Goal: Information Seeking & Learning: Find specific fact

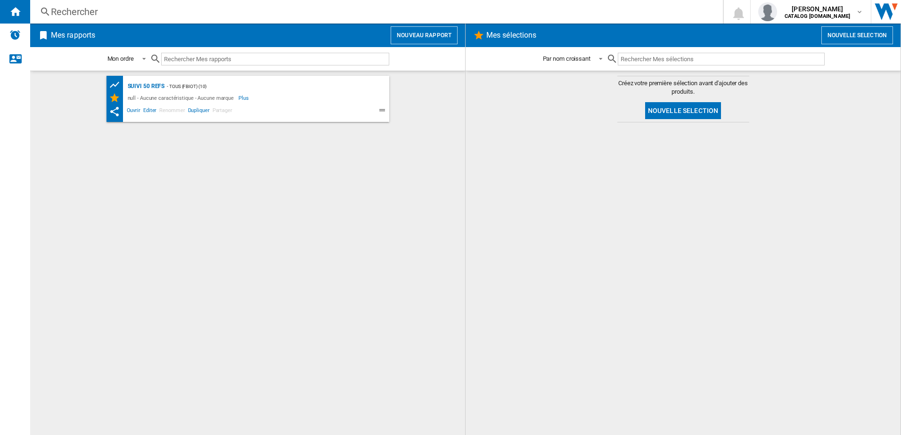
click at [159, 9] on div "Rechercher" at bounding box center [374, 11] width 647 height 13
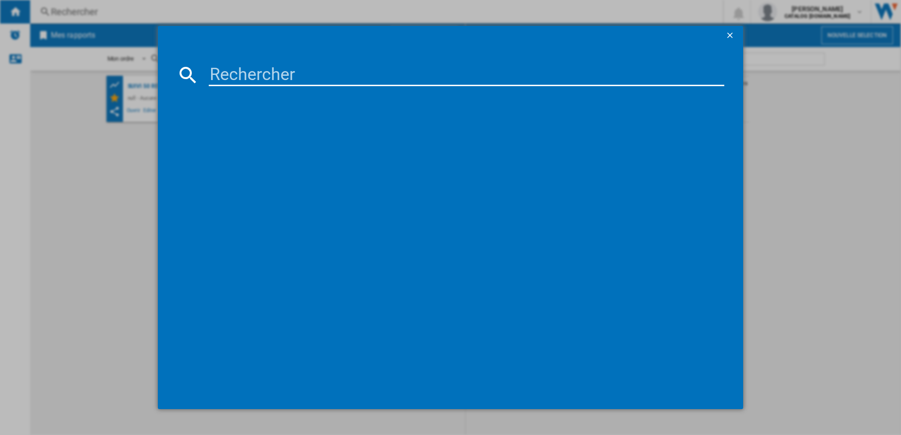
click at [249, 74] on input at bounding box center [467, 75] width 516 height 23
type input "FV9838"
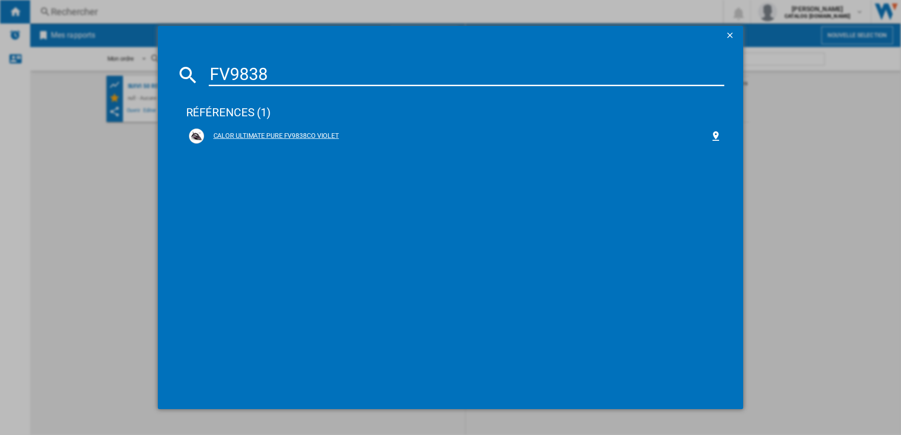
click at [257, 137] on div "CALOR ULTIMATE PURE FV9838CO VIOLET" at bounding box center [457, 135] width 507 height 9
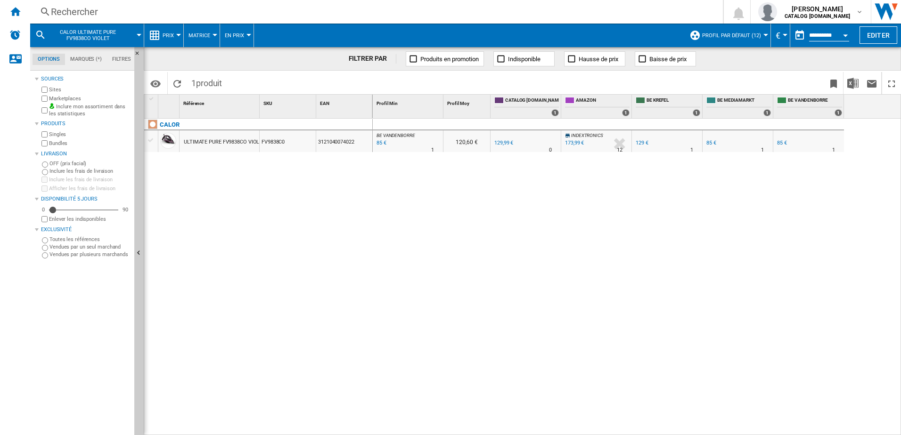
click at [177, 34] on div at bounding box center [178, 35] width 5 height 2
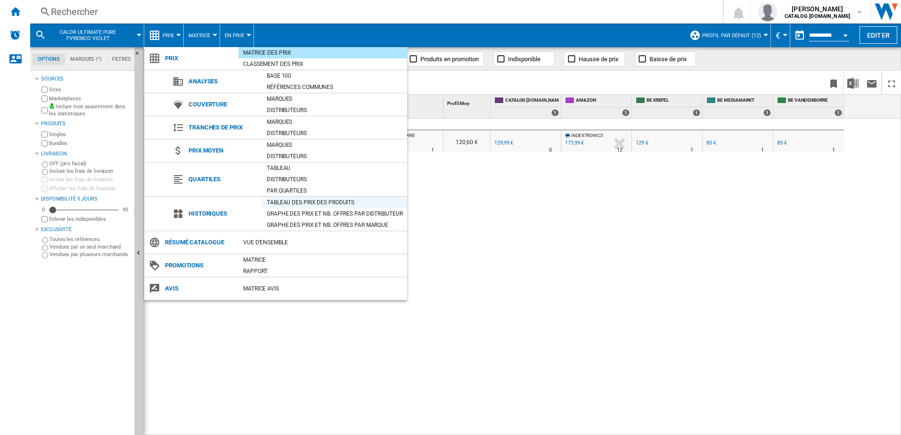
click at [283, 199] on div "Tableau des prix des produits" at bounding box center [334, 202] width 145 height 9
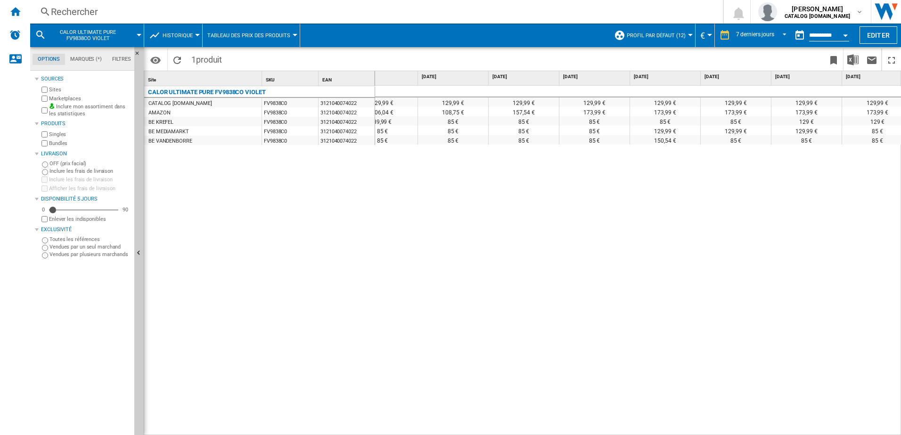
scroll to position [0, 39]
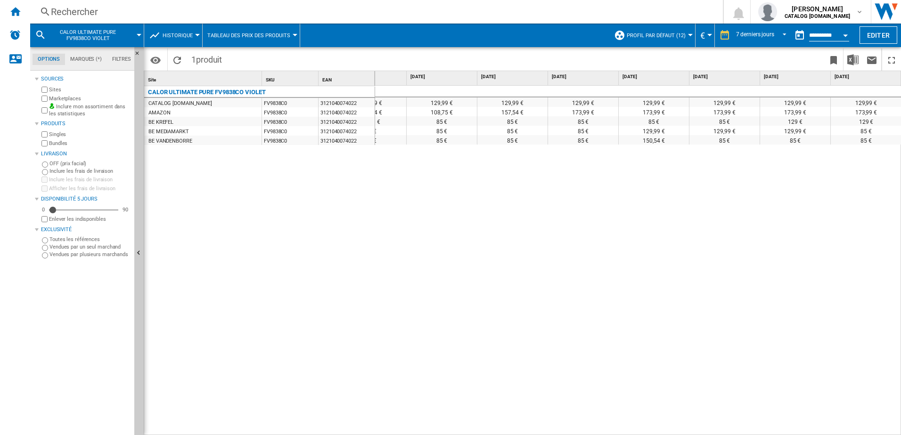
click at [183, 15] on div "Rechercher" at bounding box center [374, 11] width 647 height 13
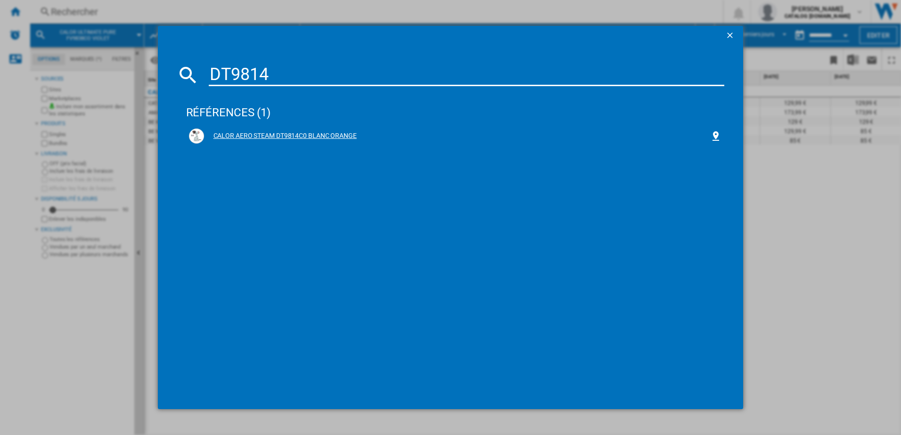
type input "DT9814"
click at [272, 133] on div "CALOR AERO STEAM DT9814C0 BLANC ORANGE" at bounding box center [457, 135] width 507 height 9
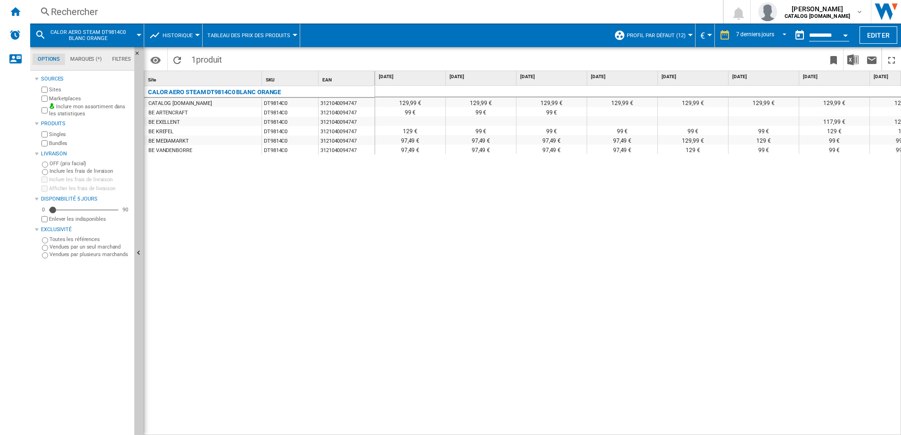
scroll to position [0, 39]
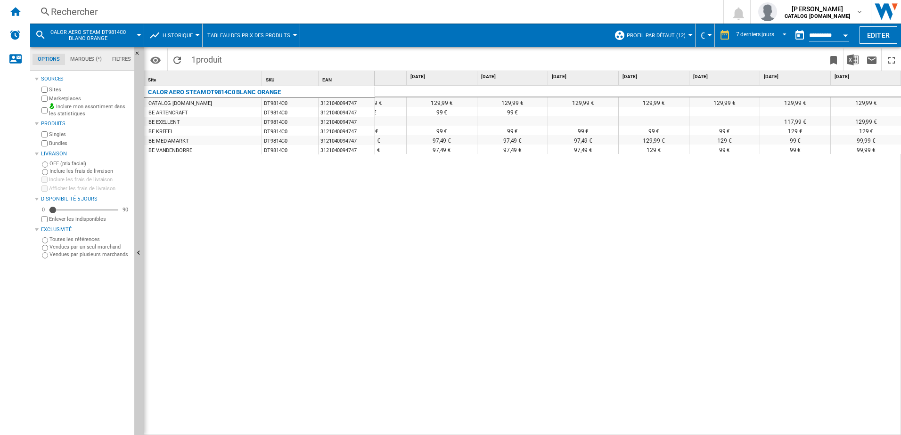
click at [123, 12] on div "Rechercher" at bounding box center [374, 11] width 647 height 13
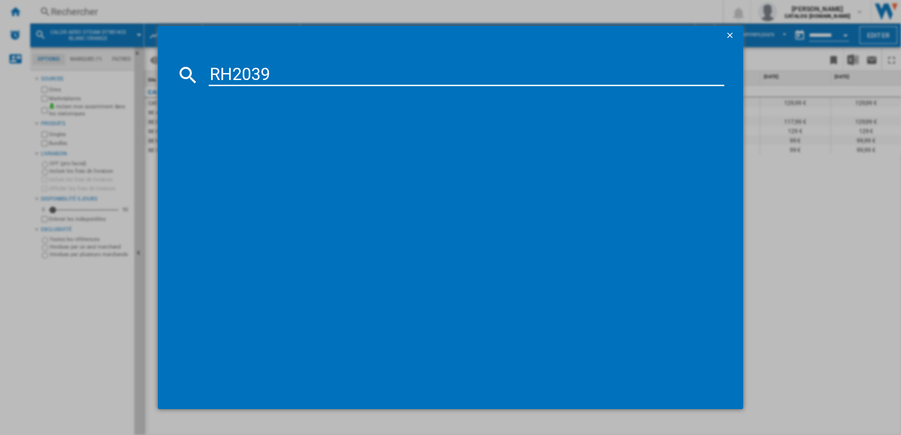
type input "RH2039"
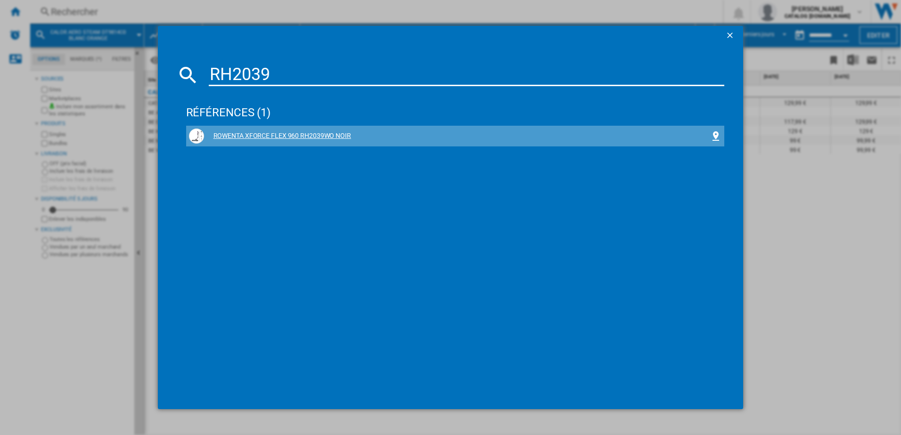
click at [273, 137] on div "ROWENTA XFORCE FLEX 960 RH2039WO NOIR" at bounding box center [457, 135] width 507 height 9
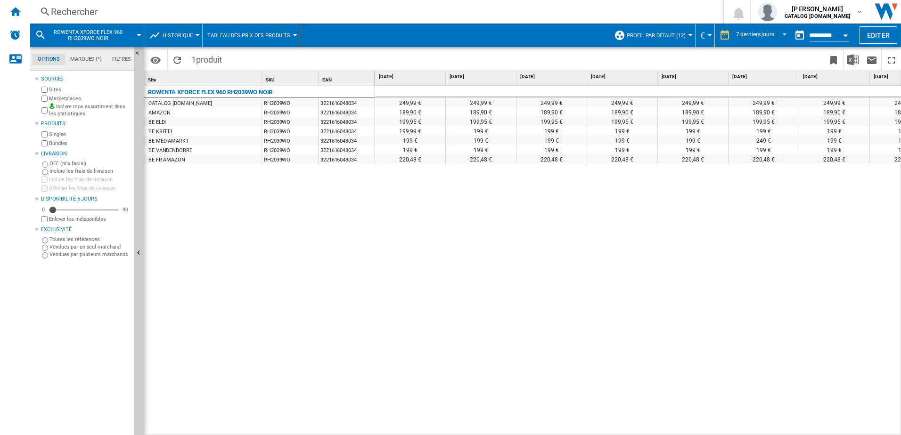
scroll to position [0, 39]
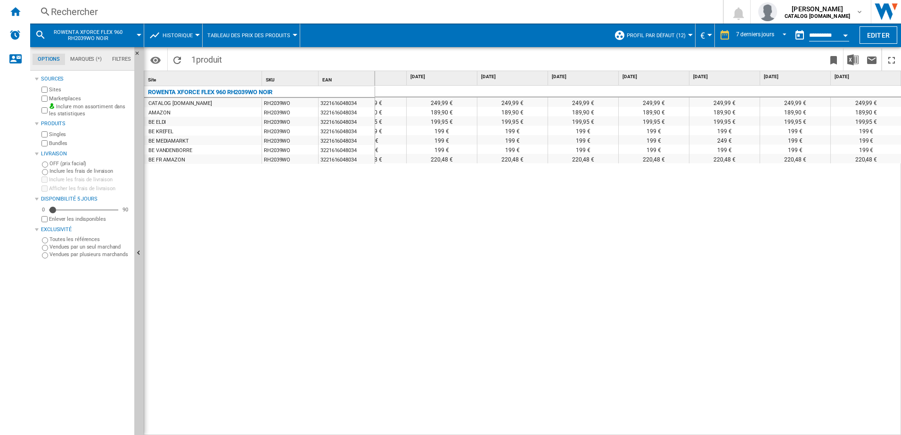
click at [114, 9] on div "Rechercher" at bounding box center [374, 11] width 647 height 13
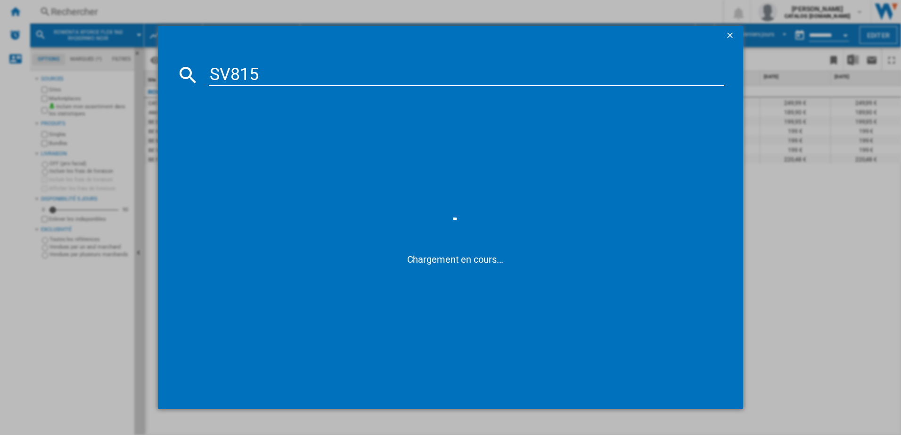
type input "SV8151"
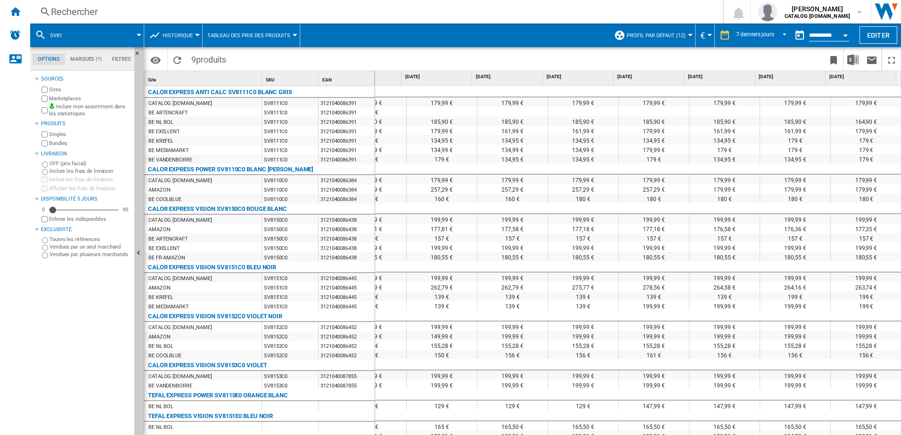
click at [133, 12] on div "Rechercher" at bounding box center [374, 11] width 647 height 13
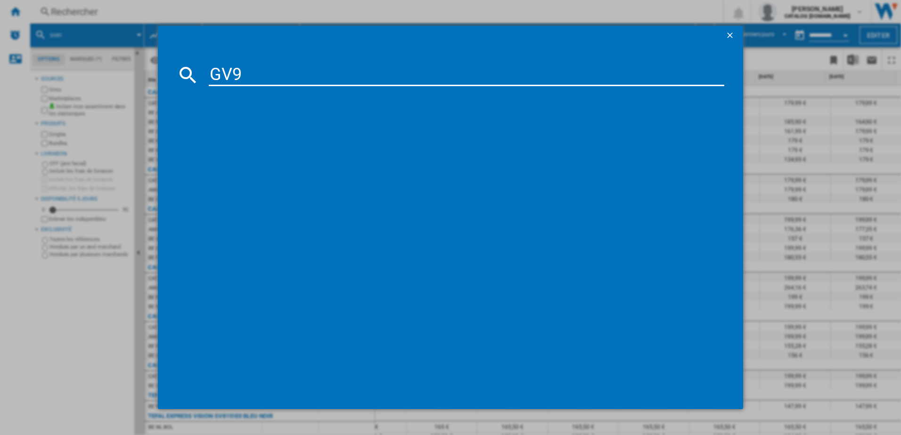
type input "GV97"
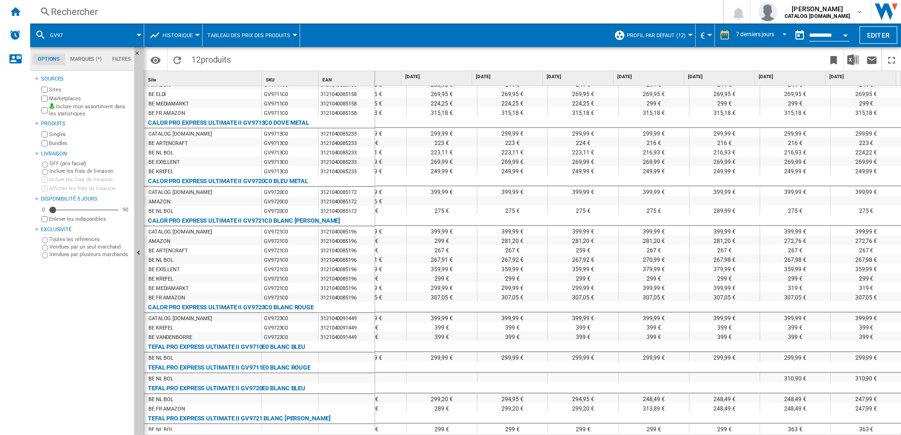
scroll to position [150, 0]
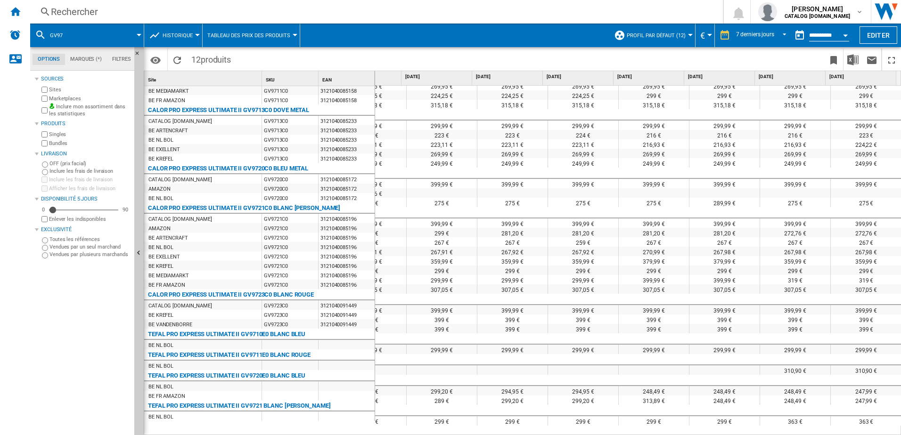
click at [69, 7] on div "Rechercher" at bounding box center [374, 11] width 647 height 13
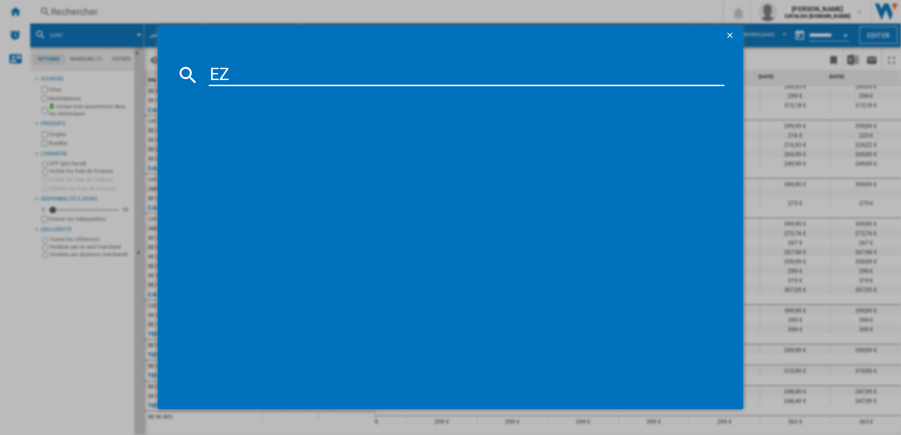
type input "EZ9"
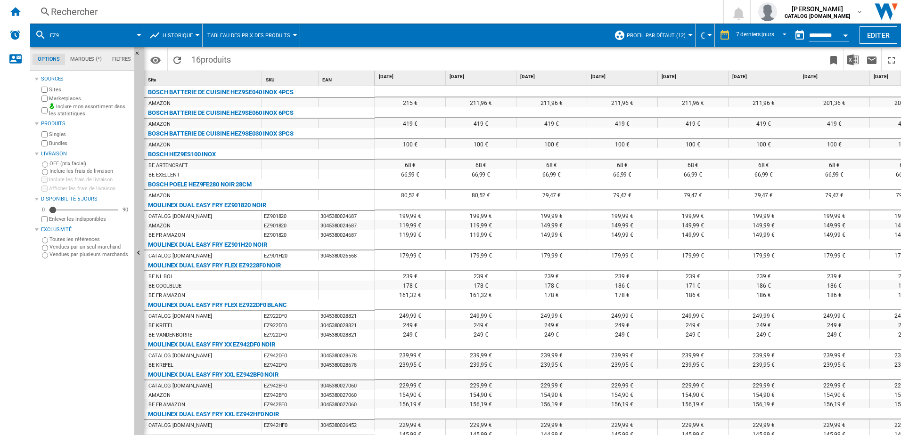
click at [131, 14] on div "Rechercher" at bounding box center [374, 11] width 647 height 13
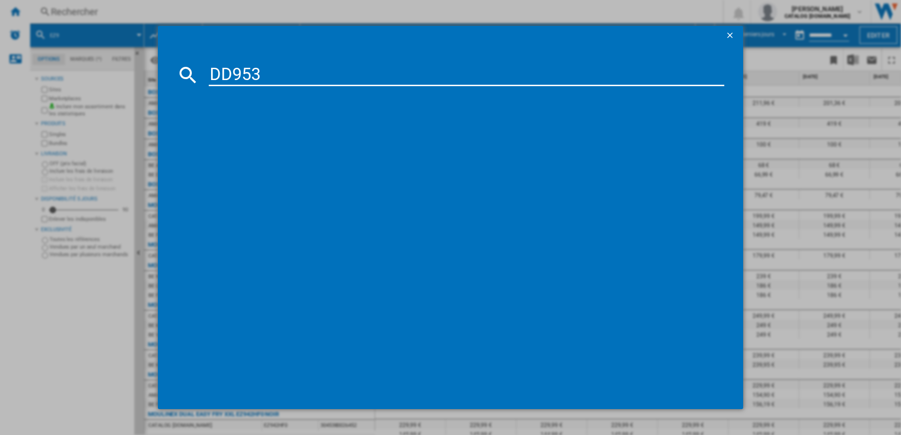
type input "DD953"
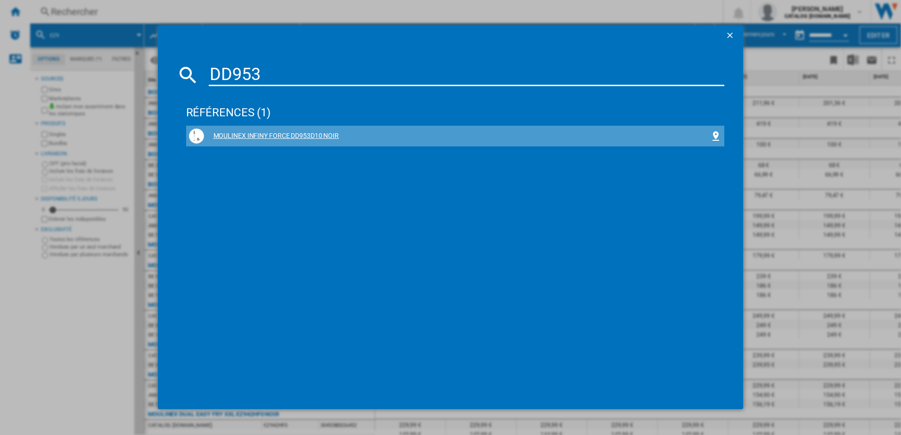
click at [294, 134] on div "MOULINEX INFINY FORCE DD953D10 NOIR" at bounding box center [457, 135] width 507 height 9
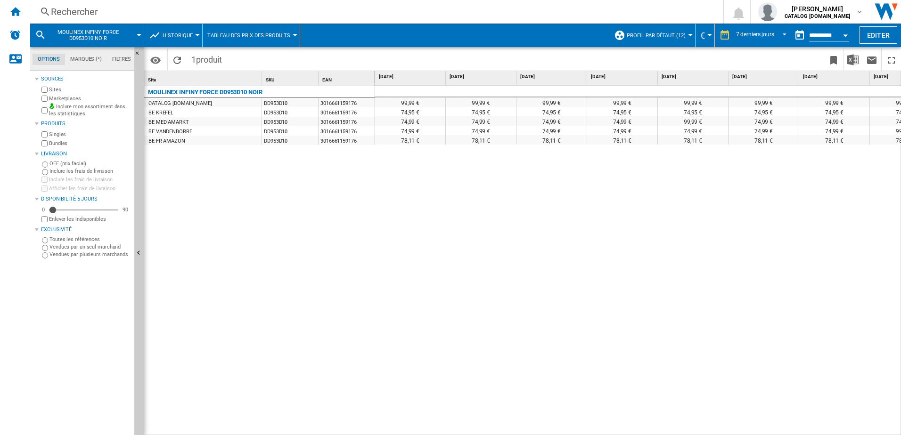
scroll to position [0, 39]
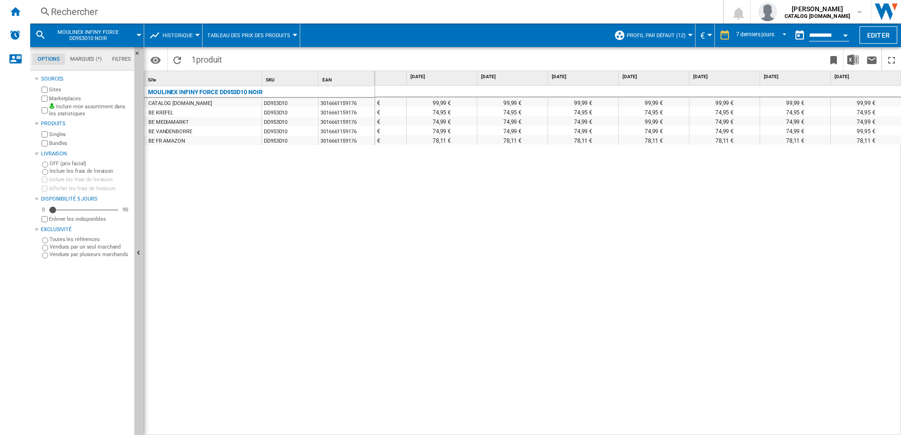
click at [166, 5] on div "Rechercher Rechercher 0 [PERSON_NAME] CATALOG [DOMAIN_NAME] CATALOG [DOMAIN_NAM…" at bounding box center [465, 12] width 871 height 24
click at [171, 12] on div "Rechercher" at bounding box center [374, 11] width 647 height 13
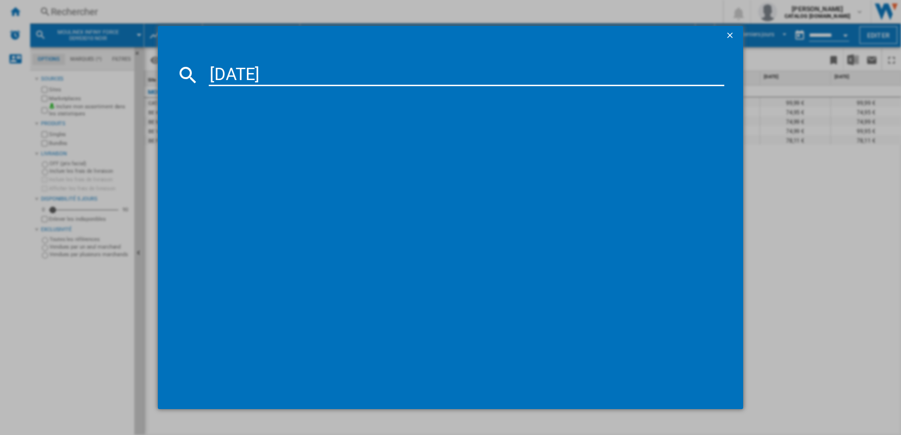
type input "[DATE]"
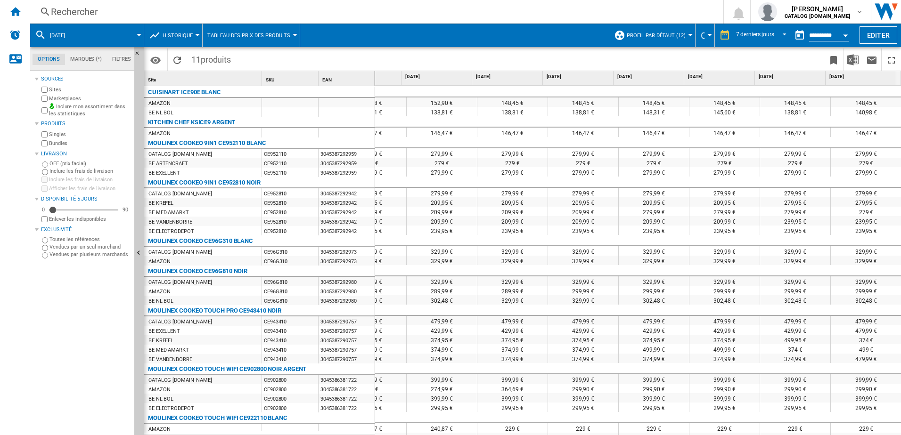
scroll to position [47, 0]
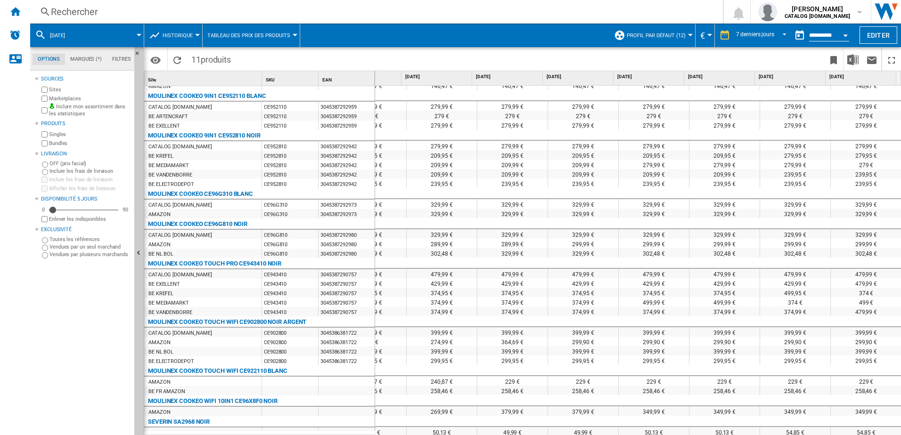
click at [857, 304] on div "499 €" at bounding box center [866, 301] width 71 height 9
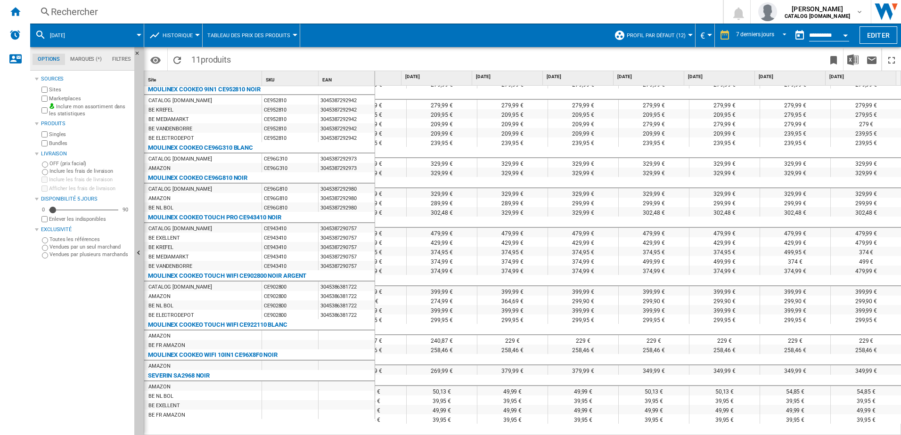
scroll to position [0, 0]
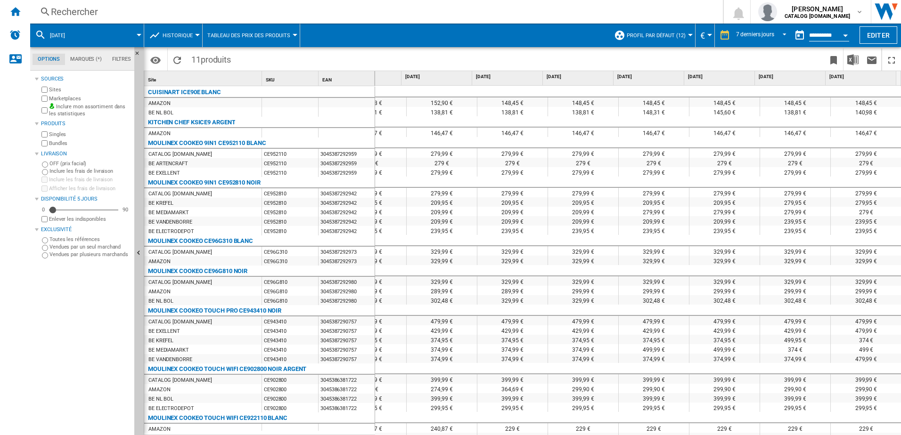
click at [217, 13] on div "Rechercher" at bounding box center [374, 11] width 647 height 13
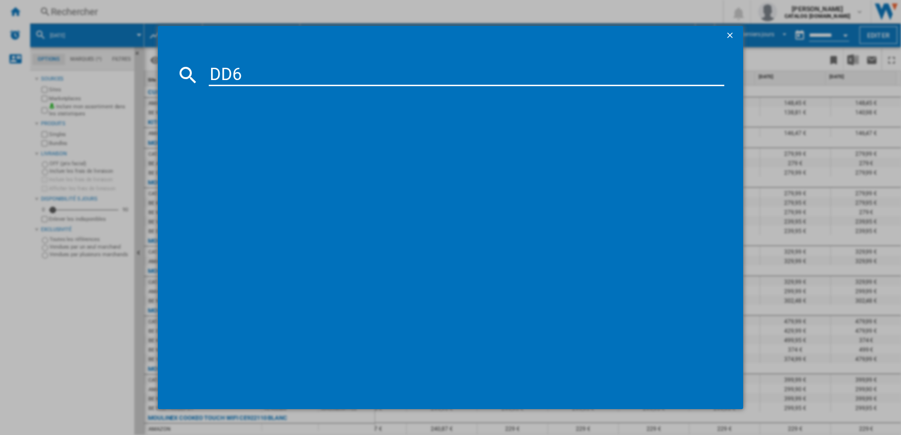
type input "DD6"
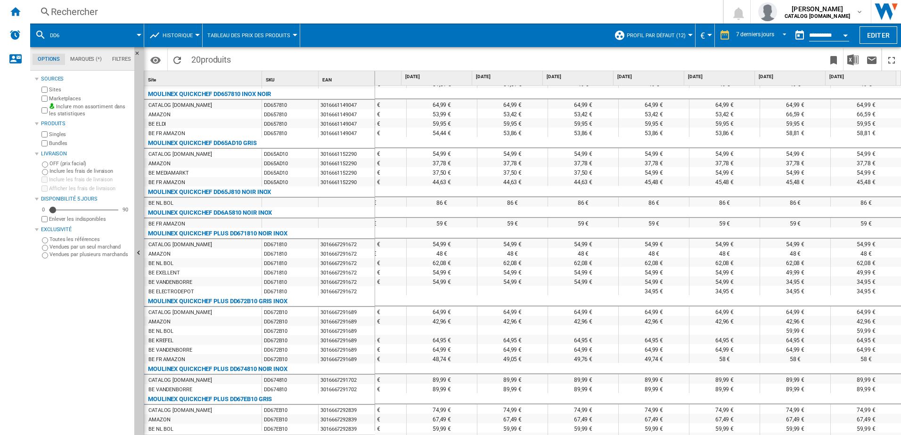
scroll to position [513, 0]
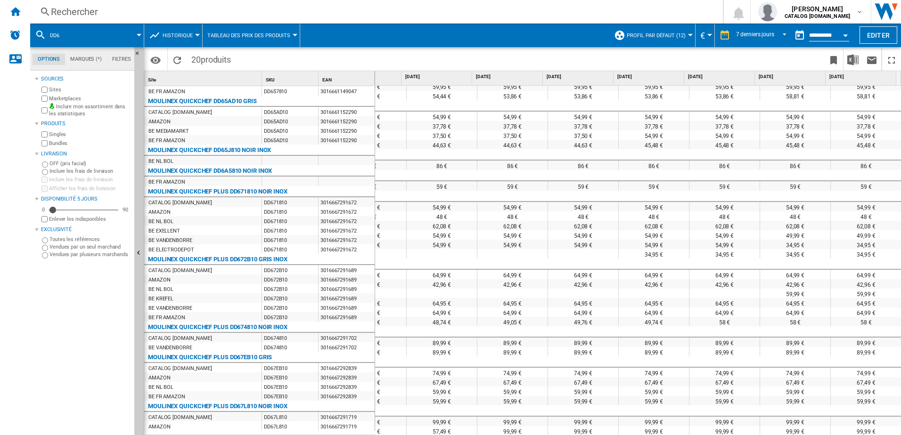
click at [154, 8] on div "Rechercher" at bounding box center [374, 11] width 647 height 13
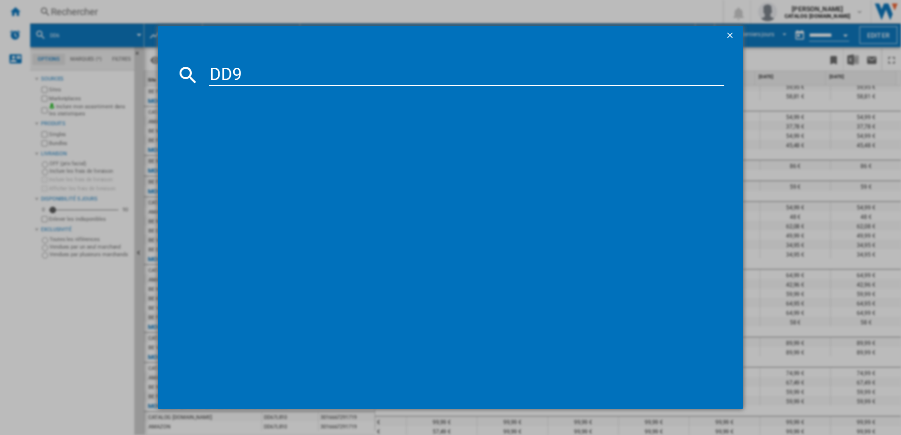
type input "DD9"
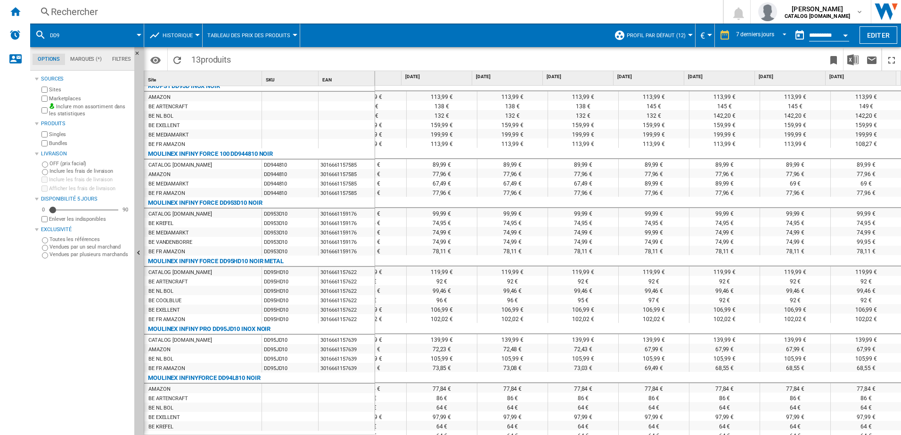
scroll to position [301, 0]
